Goal: Task Accomplishment & Management: Manage account settings

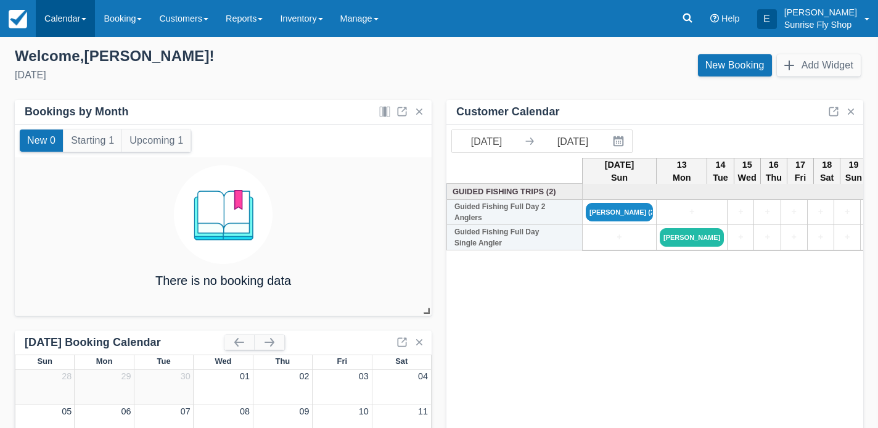
click at [55, 20] on link "Calendar" at bounding box center [65, 18] width 59 height 37
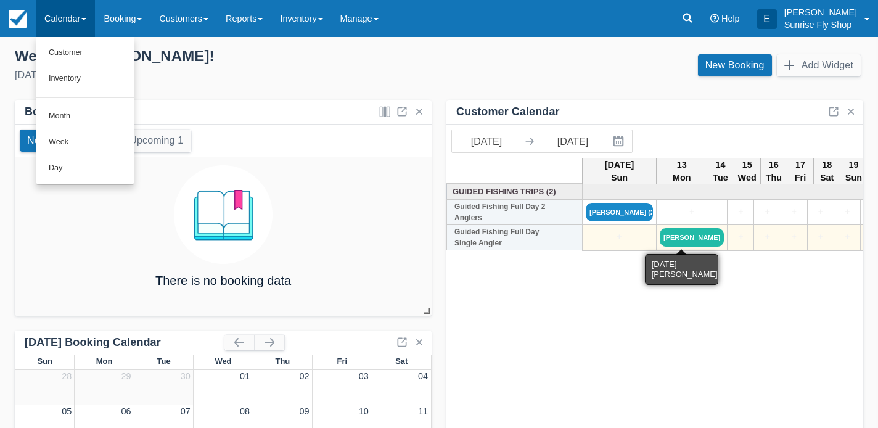
click at [682, 240] on link "[PERSON_NAME]" at bounding box center [692, 237] width 64 height 18
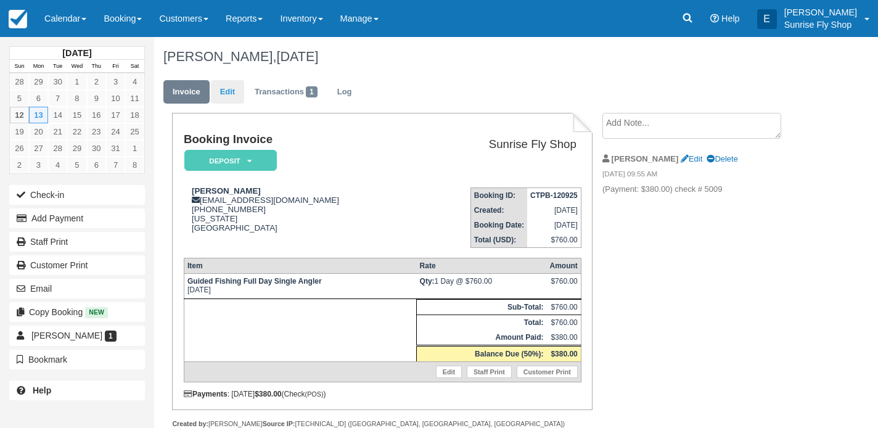
click at [231, 95] on link "Edit" at bounding box center [227, 92] width 33 height 24
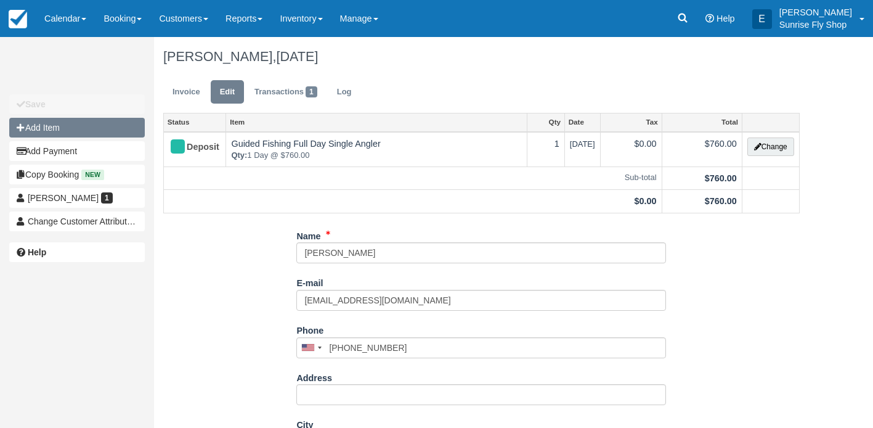
click at [113, 125] on button "Add Item" at bounding box center [77, 128] width 136 height 20
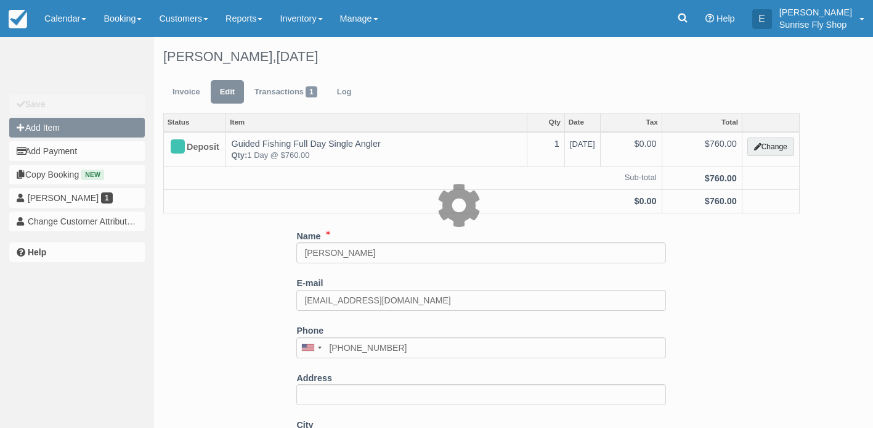
type input "0.00"
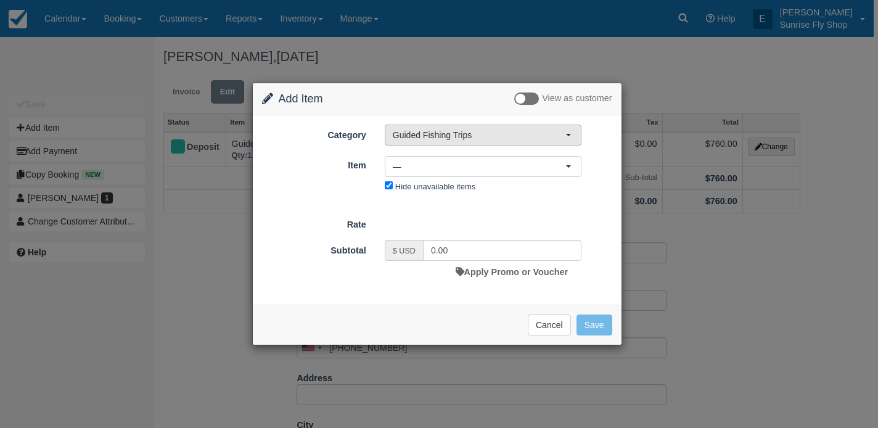
click at [446, 132] on span "Guided Fishing Trips" at bounding box center [479, 135] width 173 height 12
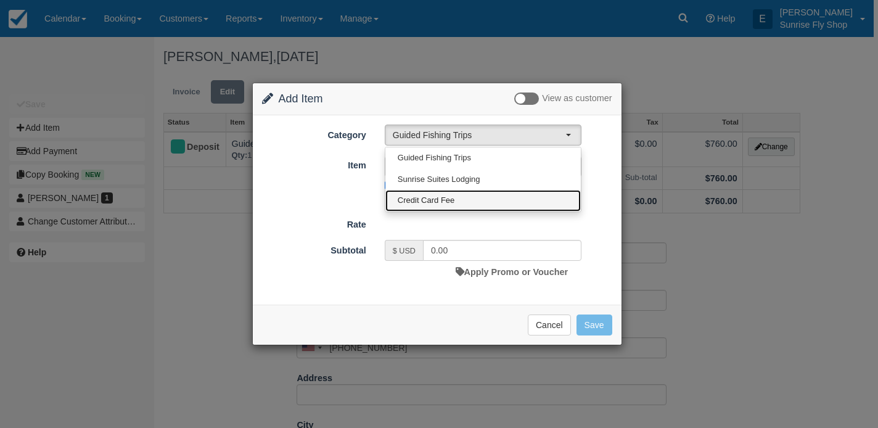
click at [440, 196] on span "Credit Card Fee" at bounding box center [426, 201] width 57 height 12
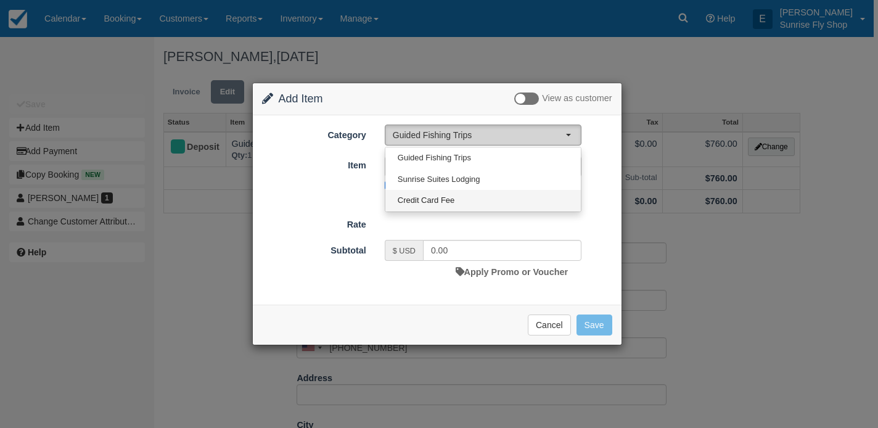
select select "6"
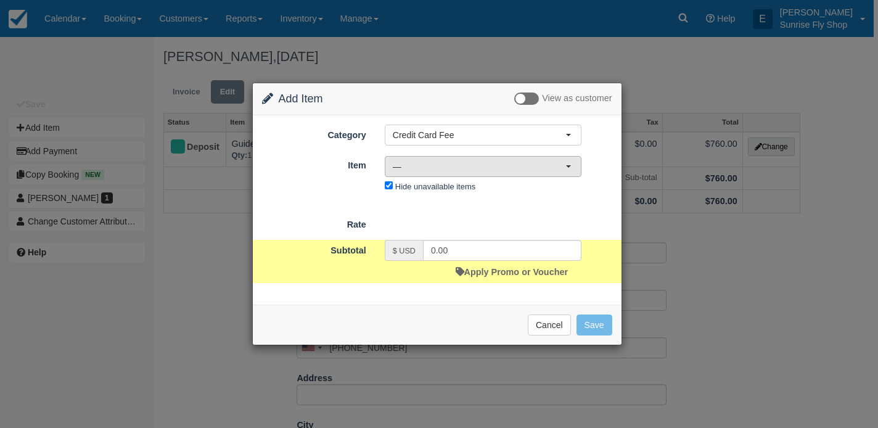
click at [423, 168] on span "—" at bounding box center [479, 166] width 173 height 12
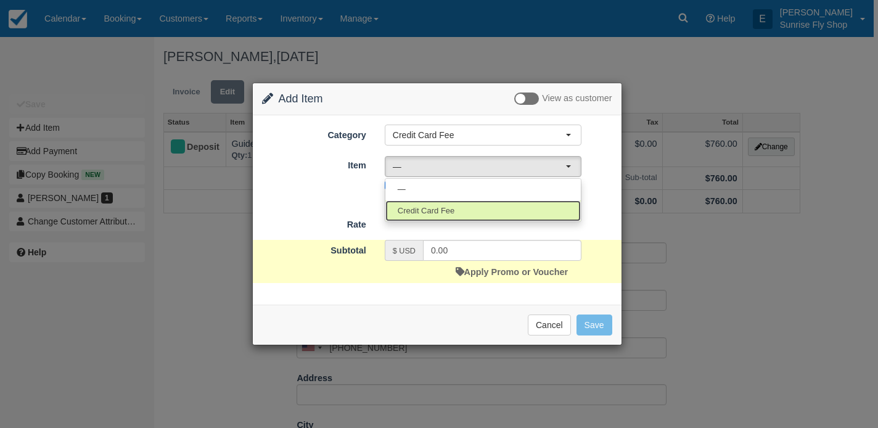
click at [422, 208] on span "Credit Card Fee" at bounding box center [426, 211] width 57 height 12
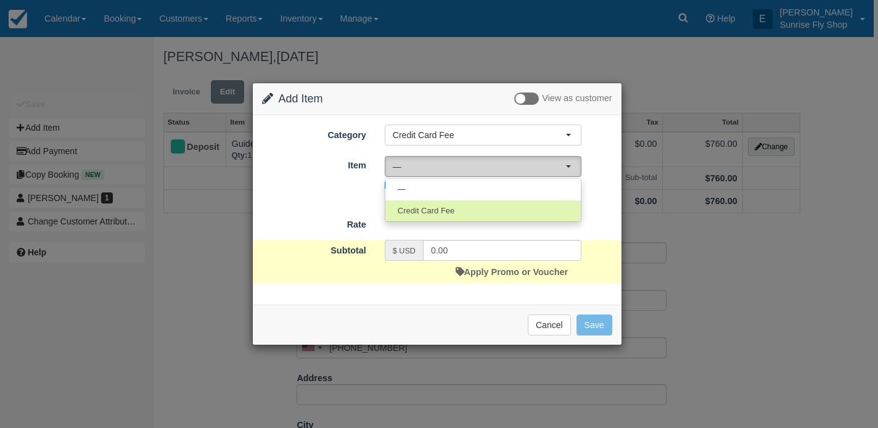
select select "23"
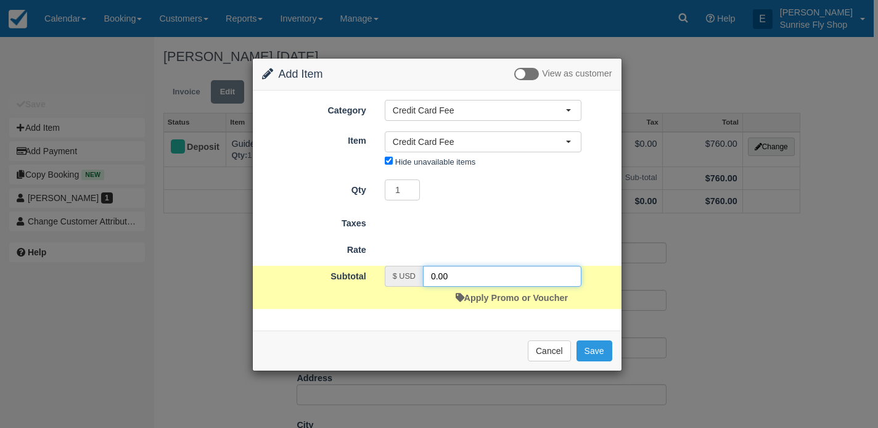
click at [451, 269] on input "0.00" at bounding box center [502, 276] width 158 height 21
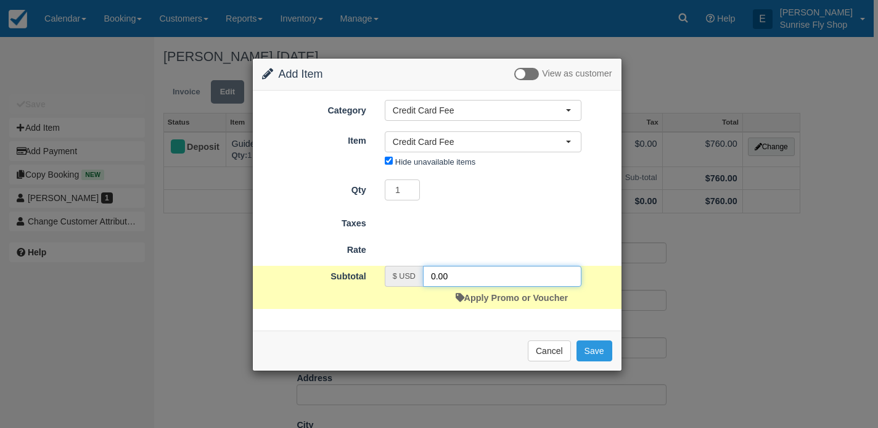
click at [451, 269] on input "0.00" at bounding box center [502, 276] width 158 height 21
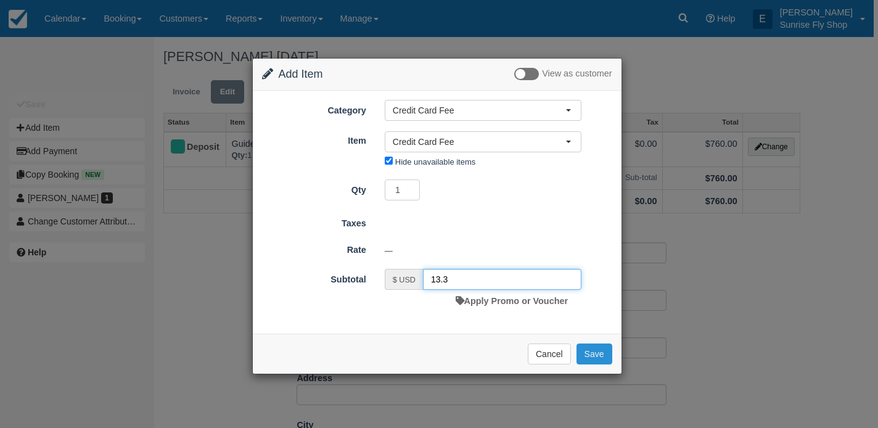
type input "13.3"
click at [589, 353] on button "Save" at bounding box center [594, 353] width 36 height 21
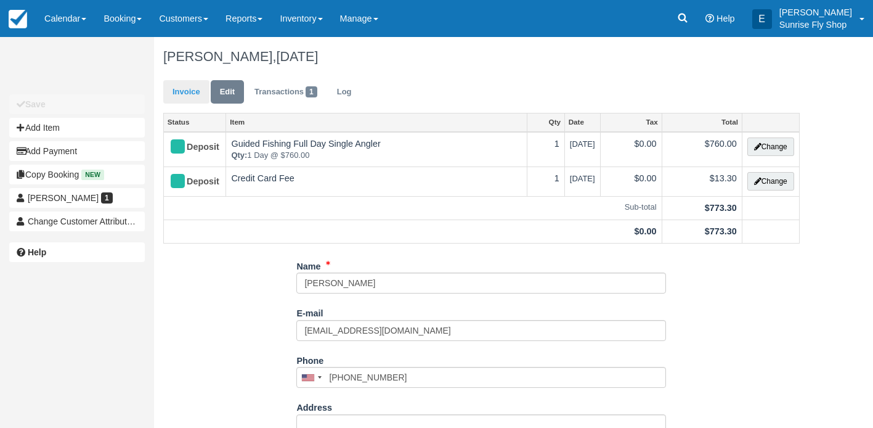
click at [179, 93] on link "Invoice" at bounding box center [186, 92] width 46 height 24
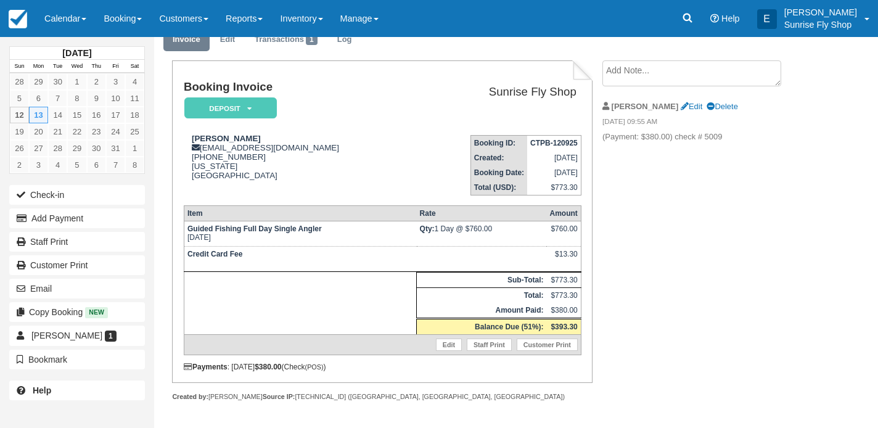
scroll to position [59, 0]
drag, startPoint x: 258, startPoint y: 150, endPoint x: 192, endPoint y: 155, distance: 65.6
click at [192, 155] on div "Jeff Butler enrico600@gmail.com 1 (509) 496-2329 Washington United States" at bounding box center [300, 157] width 232 height 46
copy div "[PHONE_NUMBER]"
click at [321, 166] on div "Jeff Butler enrico600@gmail.com 1 (509) 496-2329 Washington United States" at bounding box center [300, 157] width 232 height 46
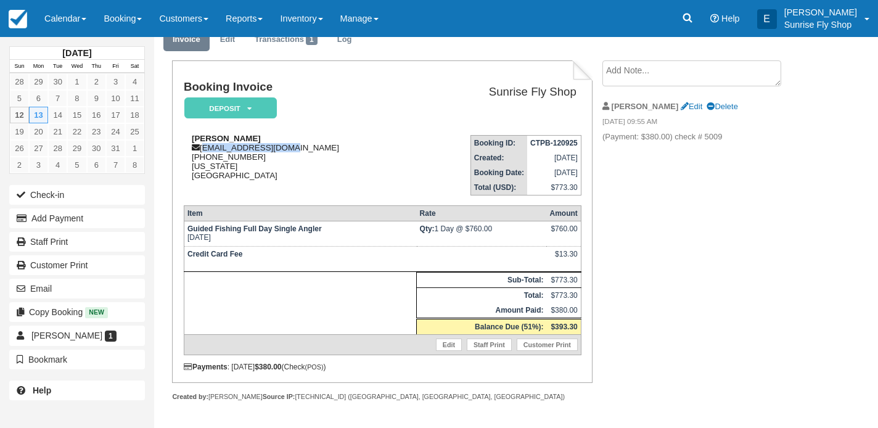
drag, startPoint x: 287, startPoint y: 142, endPoint x: 205, endPoint y: 141, distance: 82.0
click at [205, 141] on div "Jeff Butler enrico600@gmail.com 1 (509) 496-2329 Washington United States" at bounding box center [300, 157] width 232 height 46
click at [295, 142] on div "Jeff Butler enrico600@gmail.com 1 (509) 496-2329 Washington United States" at bounding box center [300, 157] width 232 height 46
drag, startPoint x: 286, startPoint y: 141, endPoint x: 202, endPoint y: 144, distance: 83.9
click at [202, 144] on div "Jeff Butler enrico600@gmail.com 1 (509) 496-2329 Washington United States" at bounding box center [300, 157] width 232 height 46
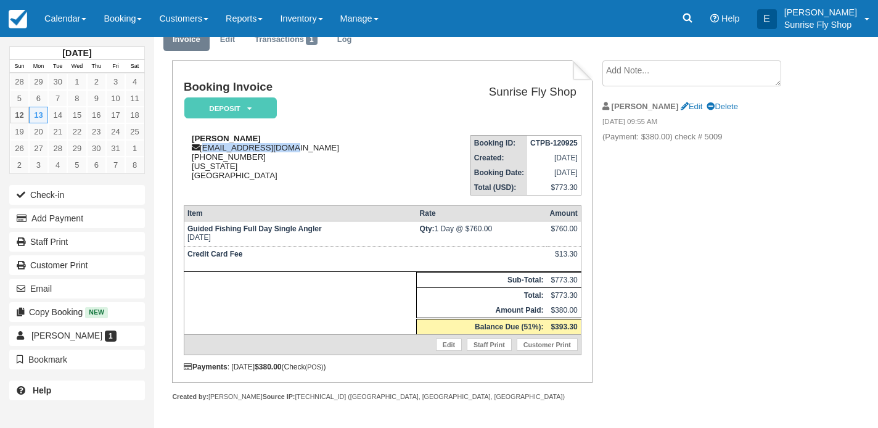
copy div "[EMAIL_ADDRESS][DOMAIN_NAME]"
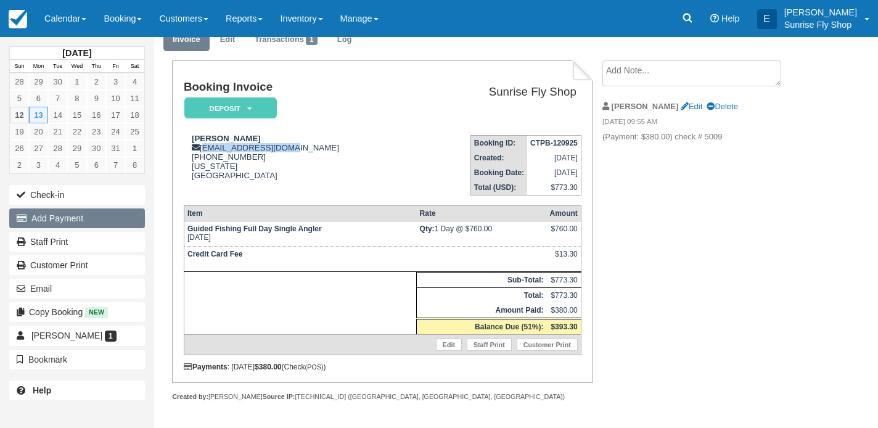
click at [60, 219] on button "Add Payment" at bounding box center [77, 218] width 136 height 20
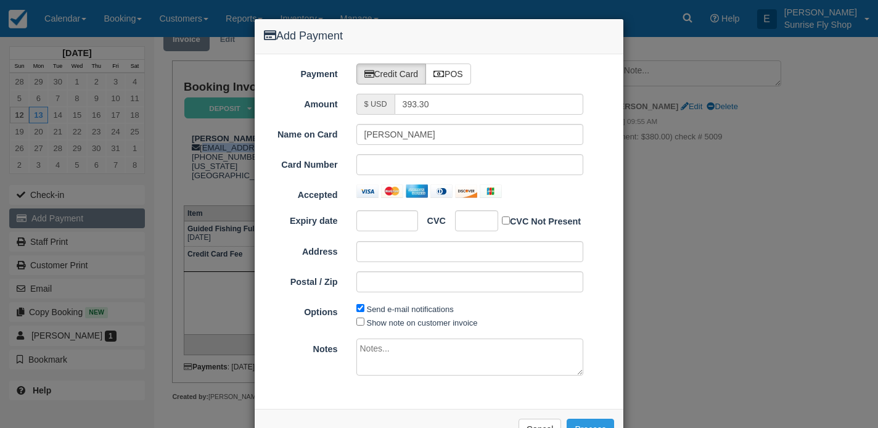
type input "10/12/25"
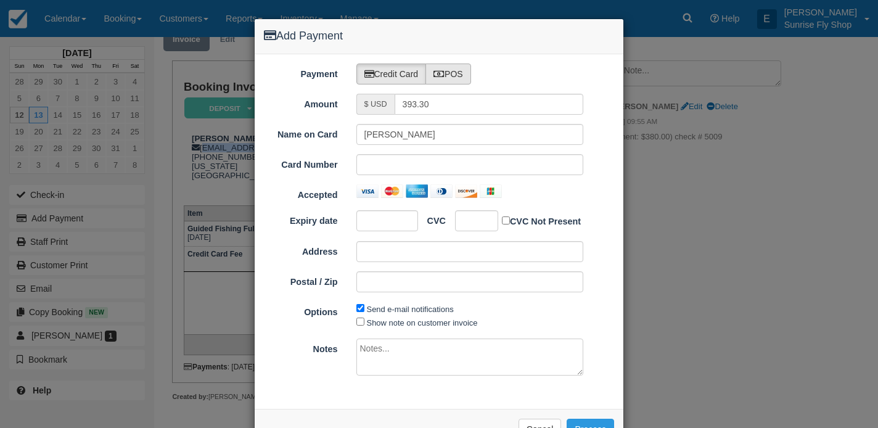
click at [468, 77] on label "POS" at bounding box center [448, 73] width 46 height 21
radio input "true"
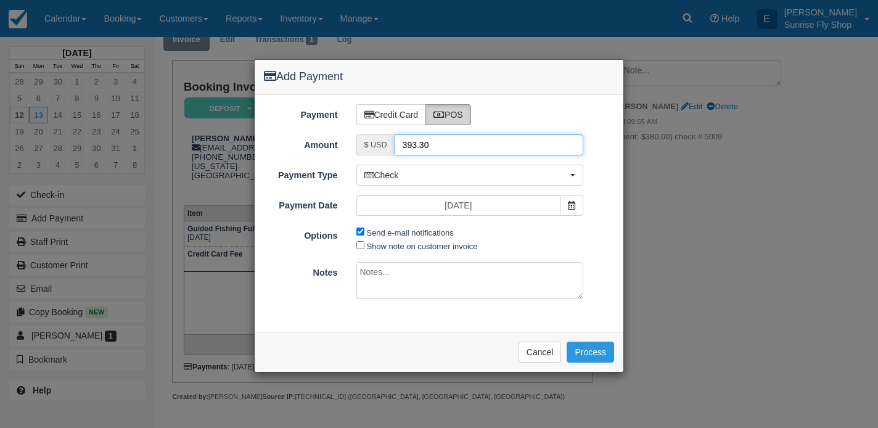
click at [425, 134] on input "393.30" at bounding box center [488, 144] width 189 height 21
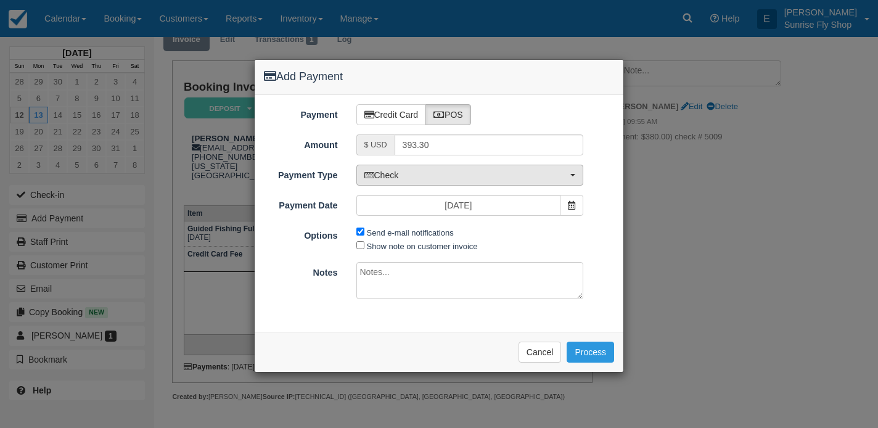
click at [412, 176] on span "Check" at bounding box center [465, 175] width 203 height 12
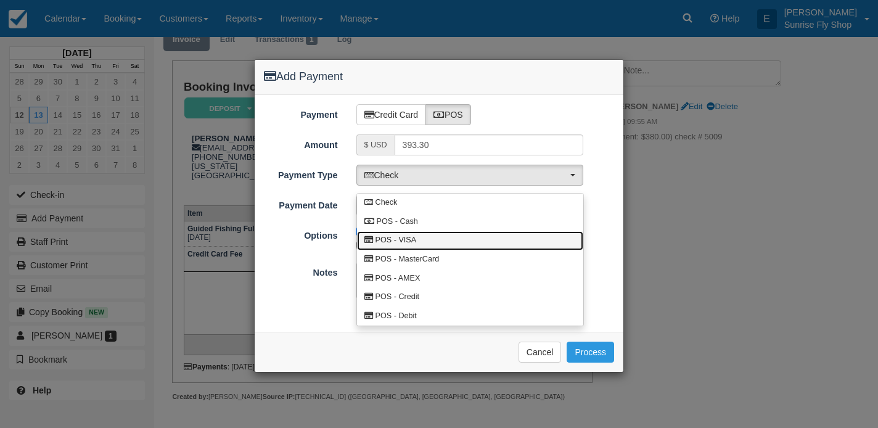
click at [404, 235] on span "POS - VISA" at bounding box center [395, 240] width 41 height 11
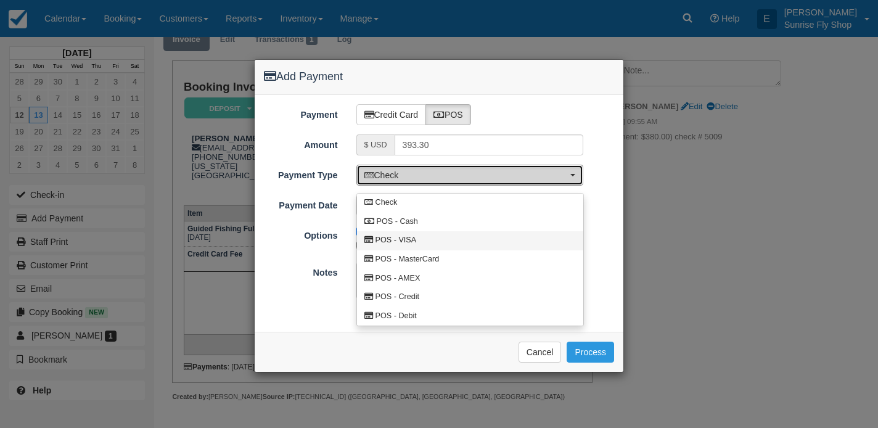
select select "VISA"
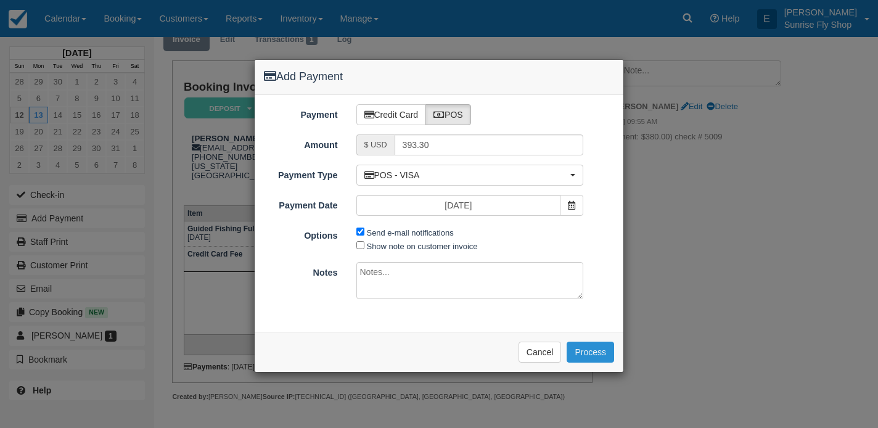
click at [579, 345] on button "Process" at bounding box center [589, 351] width 47 height 21
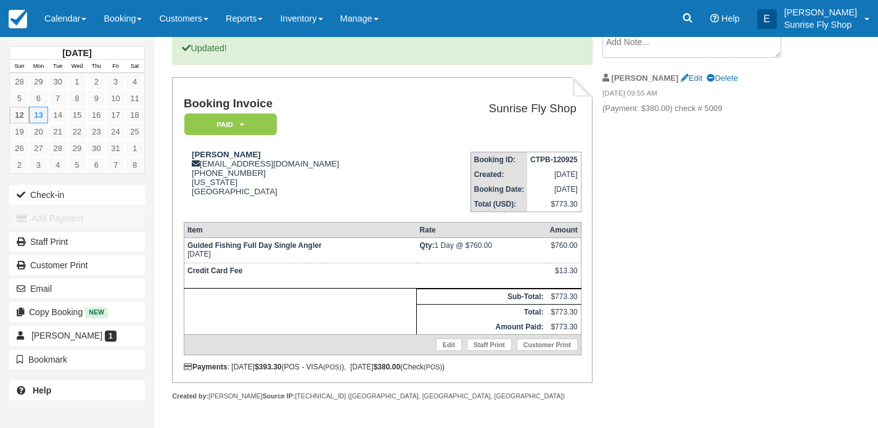
scroll to position [86, 0]
